Goal: Find contact information: Find contact information

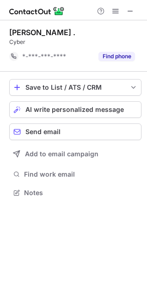
scroll to position [186, 147]
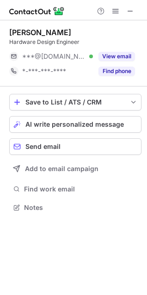
scroll to position [201, 147]
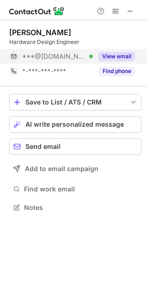
click at [119, 55] on button "View email" at bounding box center [117, 56] width 37 height 9
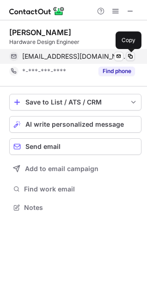
click at [131, 53] on span at bounding box center [130, 56] width 7 height 7
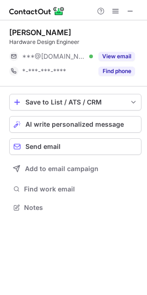
scroll to position [201, 147]
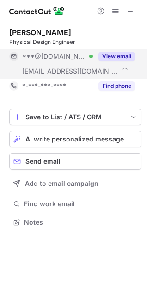
scroll to position [216, 147]
click at [114, 55] on button "View email" at bounding box center [117, 56] width 37 height 9
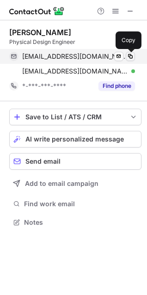
click at [132, 57] on span at bounding box center [130, 56] width 7 height 7
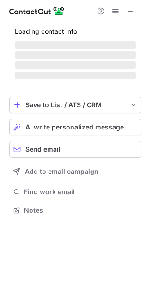
scroll to position [216, 147]
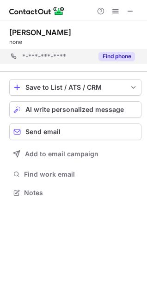
scroll to position [186, 147]
click at [114, 56] on button "Find phone" at bounding box center [117, 56] width 37 height 9
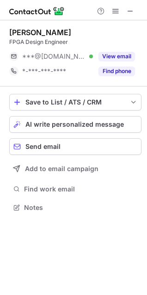
scroll to position [201, 147]
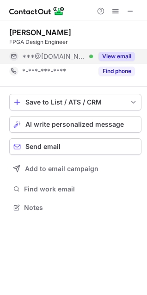
click at [110, 55] on button "View email" at bounding box center [117, 56] width 37 height 9
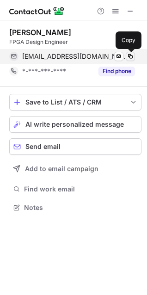
click at [128, 53] on span at bounding box center [130, 56] width 7 height 7
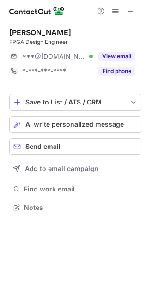
scroll to position [201, 147]
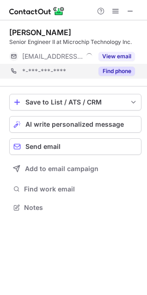
scroll to position [201, 147]
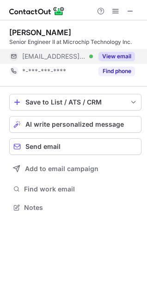
click at [115, 58] on button "View email" at bounding box center [117, 56] width 37 height 9
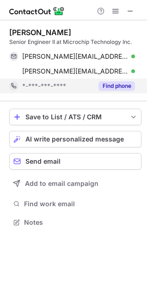
click at [118, 82] on button "Find phone" at bounding box center [117, 86] width 37 height 9
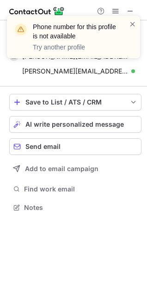
scroll to position [201, 147]
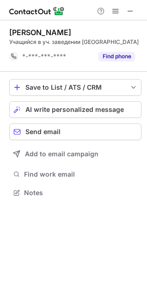
scroll to position [195, 147]
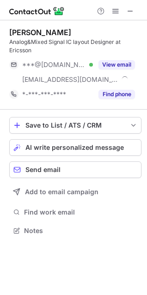
scroll to position [224, 147]
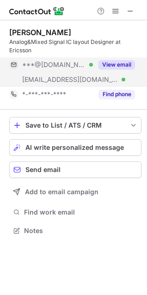
click at [126, 63] on button "View email" at bounding box center [117, 64] width 37 height 9
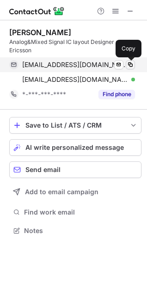
click at [131, 62] on span at bounding box center [130, 64] width 7 height 7
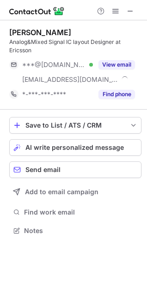
scroll to position [224, 147]
